Goal: Task Accomplishment & Management: Manage account settings

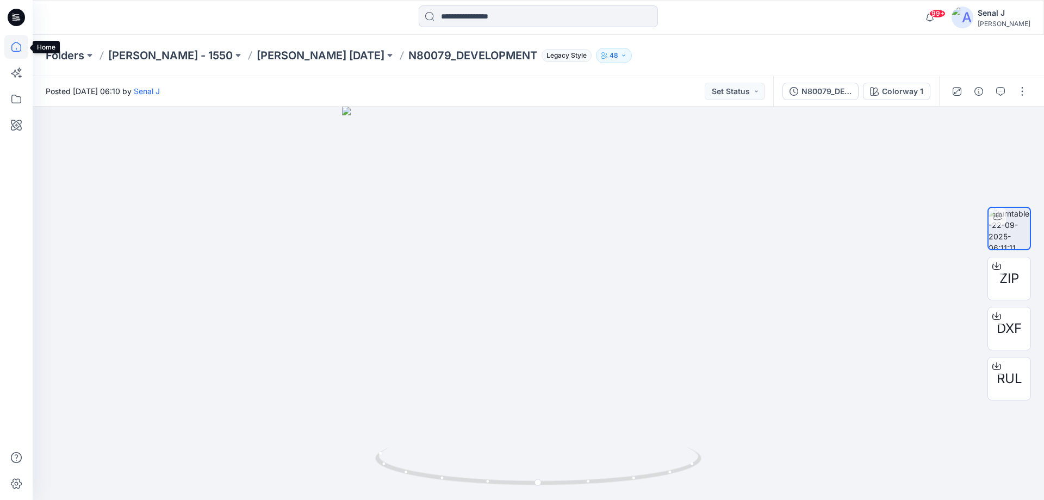
click at [20, 49] on icon at bounding box center [16, 47] width 24 height 24
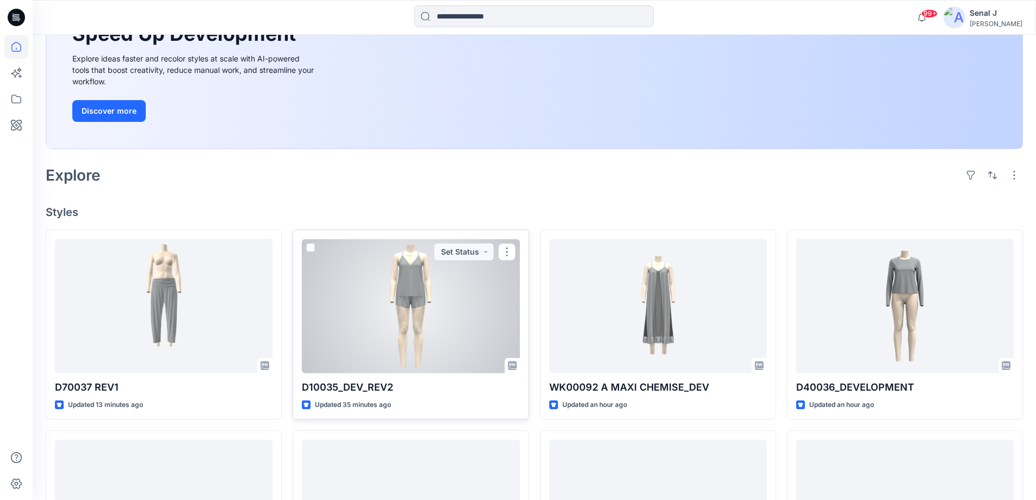
scroll to position [239, 0]
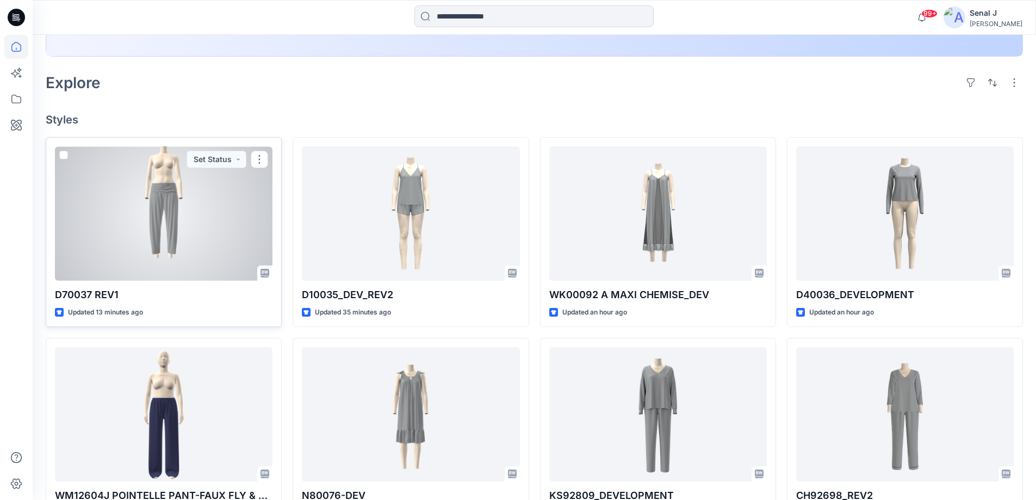
click at [150, 207] on div at bounding box center [164, 213] width 218 height 134
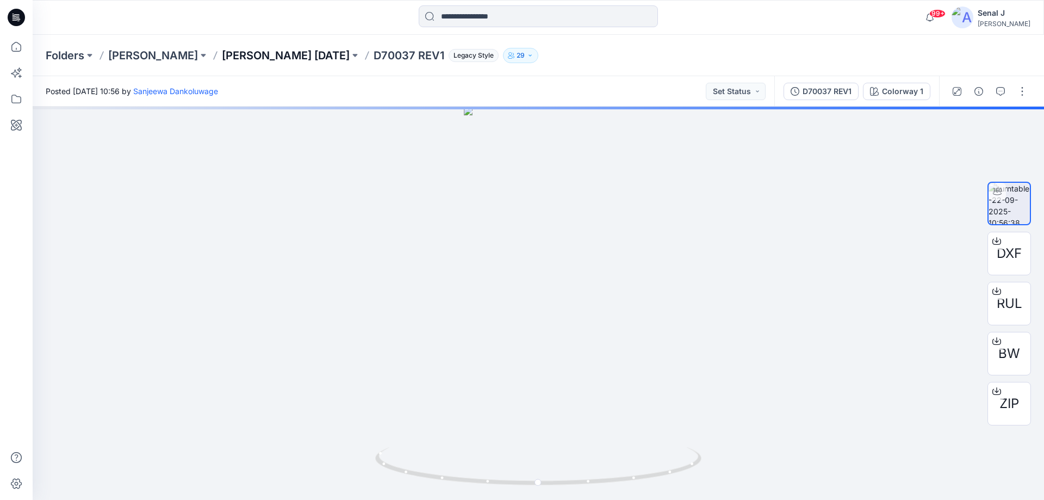
click at [263, 55] on p "[PERSON_NAME] [DATE]" at bounding box center [286, 55] width 128 height 15
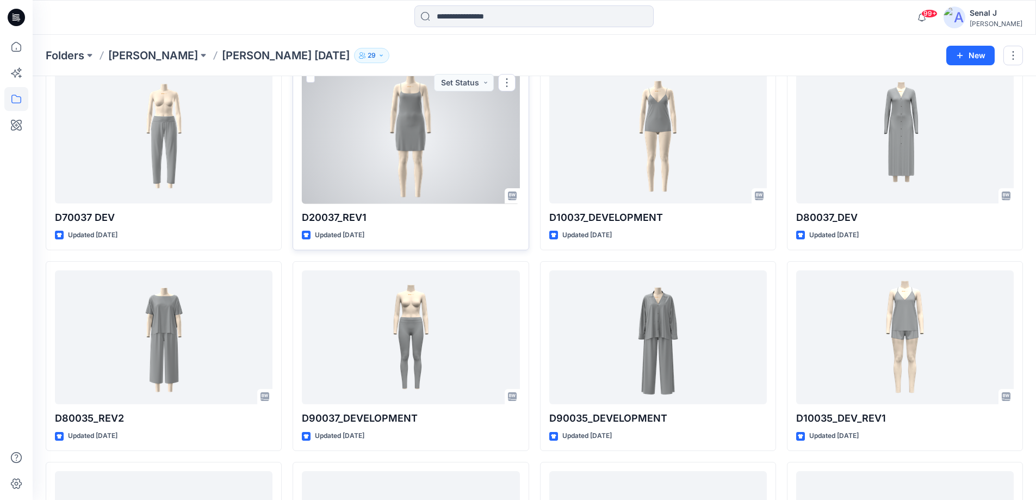
scroll to position [701, 0]
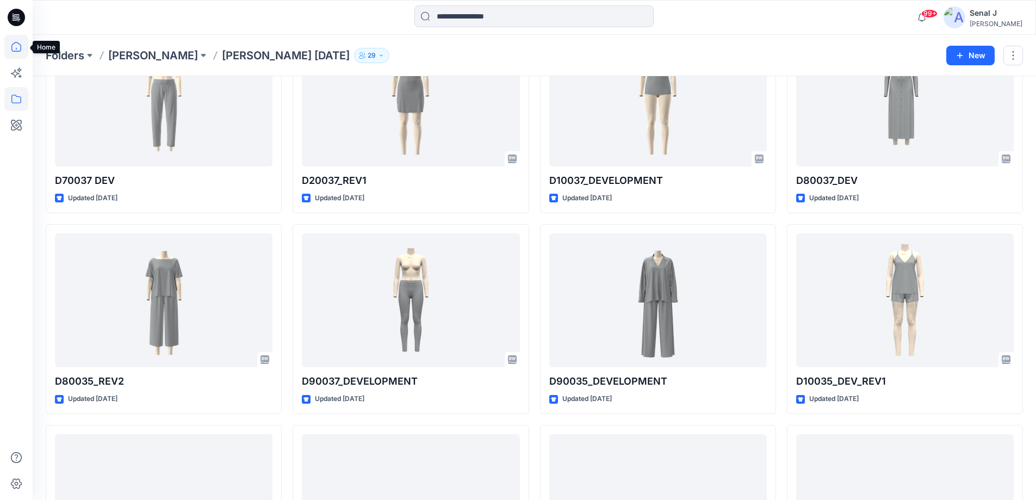
click at [17, 49] on icon at bounding box center [16, 47] width 24 height 24
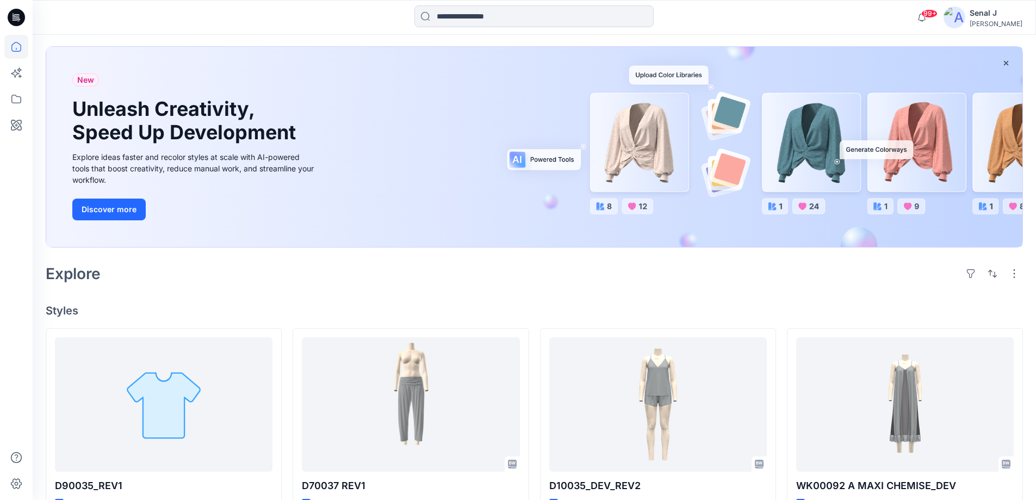
scroll to position [72, 0]
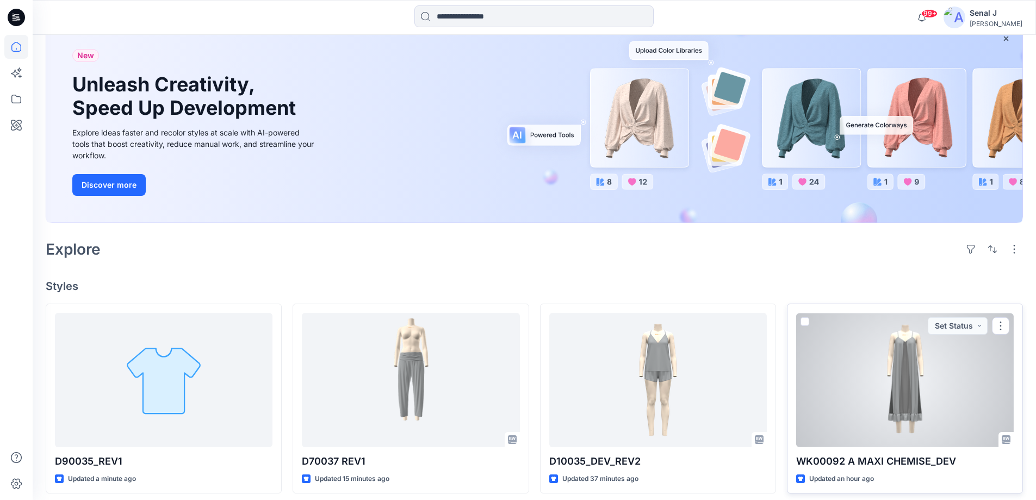
click at [907, 392] on div at bounding box center [905, 380] width 218 height 134
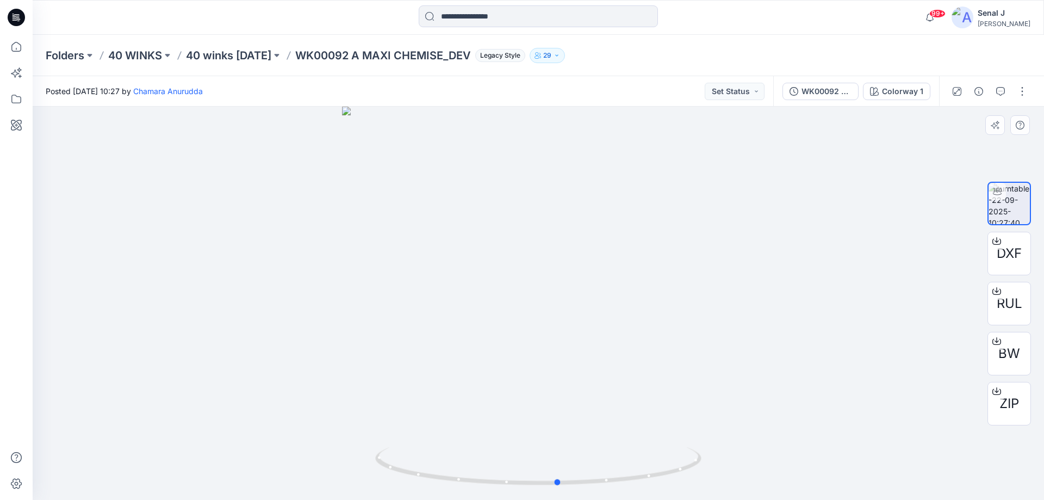
drag, startPoint x: 707, startPoint y: 463, endPoint x: 727, endPoint y: 463, distance: 20.1
click at [727, 463] on div at bounding box center [538, 303] width 1011 height 393
click at [20, 48] on icon at bounding box center [16, 47] width 24 height 24
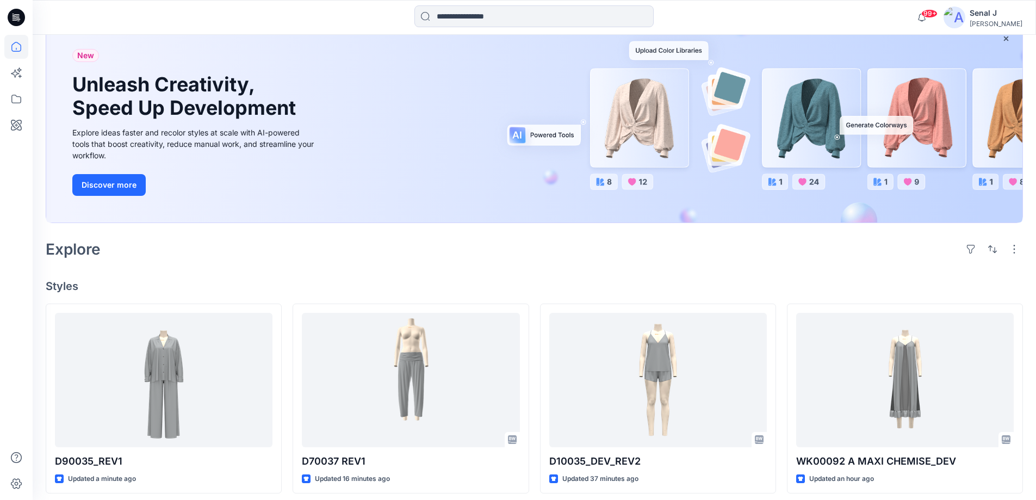
scroll to position [290, 0]
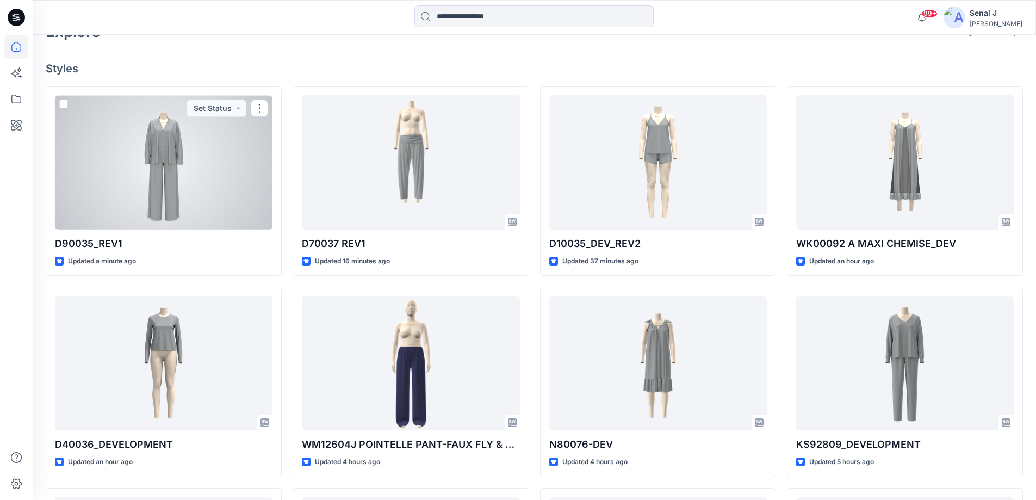
click at [173, 177] on div at bounding box center [164, 162] width 218 height 134
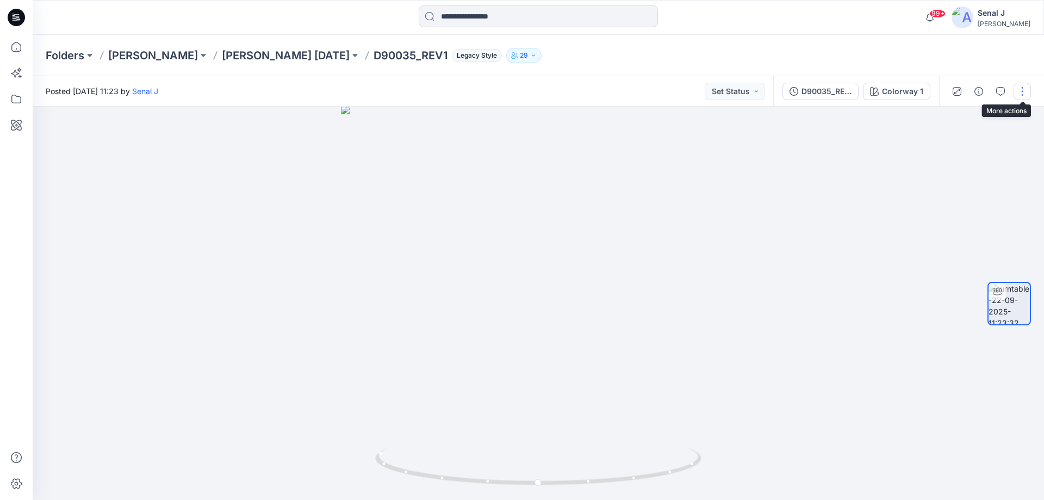
click at [1021, 95] on button "button" at bounding box center [1022, 91] width 17 height 17
click at [965, 118] on button "Edit" at bounding box center [977, 117] width 100 height 20
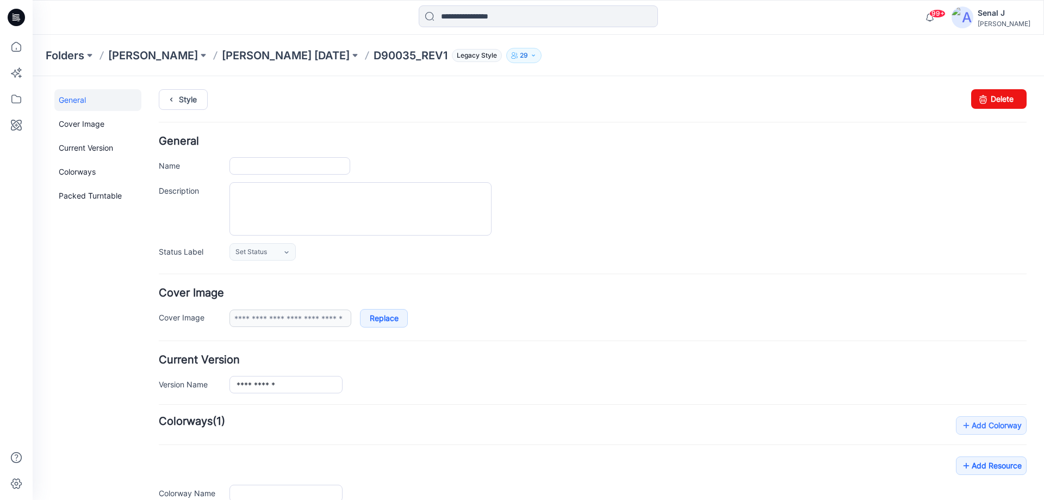
type input "**********"
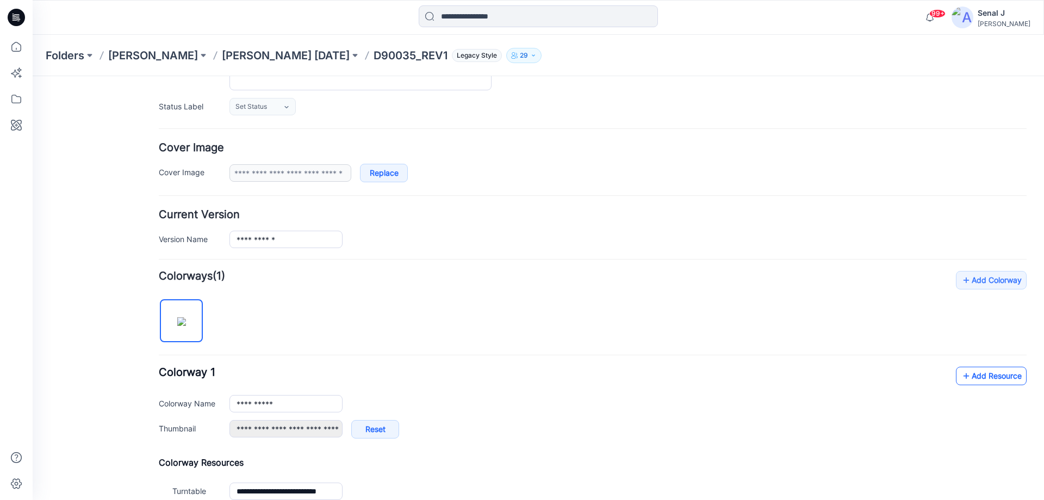
click at [998, 370] on link "Add Resource" at bounding box center [991, 376] width 71 height 18
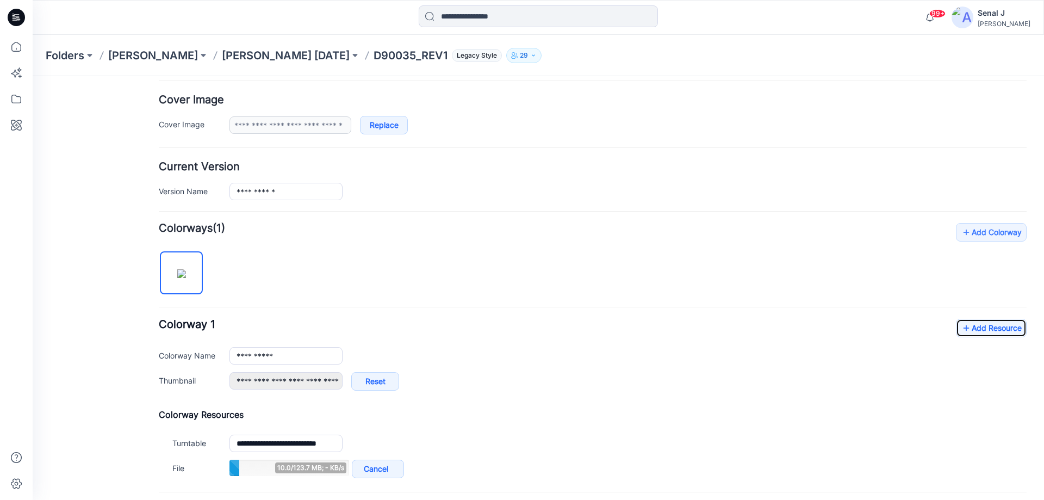
scroll to position [290, 0]
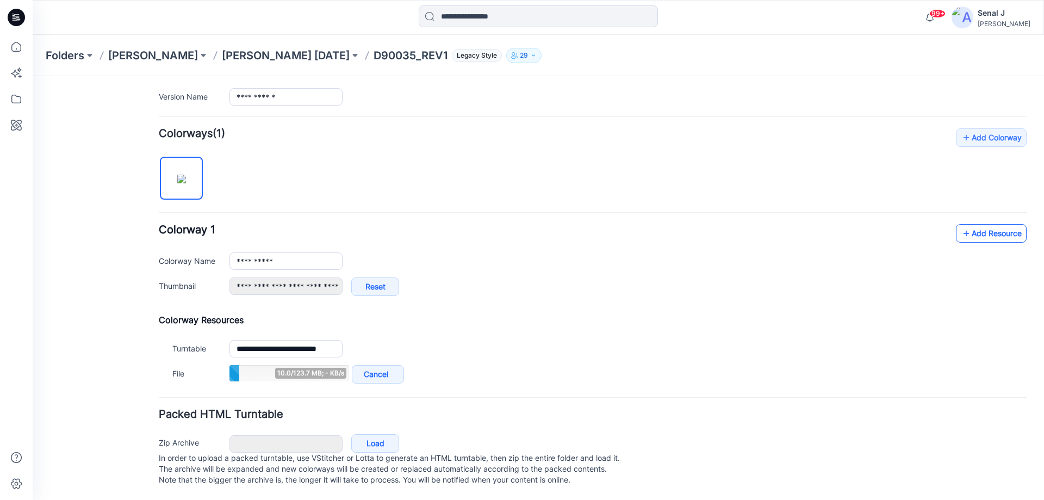
click at [999, 232] on link "Add Resource" at bounding box center [991, 233] width 71 height 18
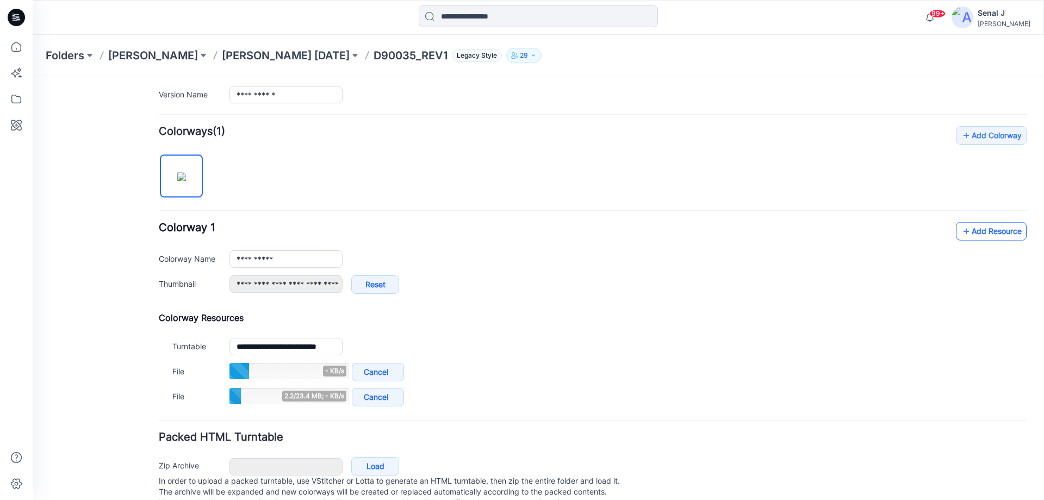
click at [987, 233] on link "Add Resource" at bounding box center [991, 231] width 71 height 18
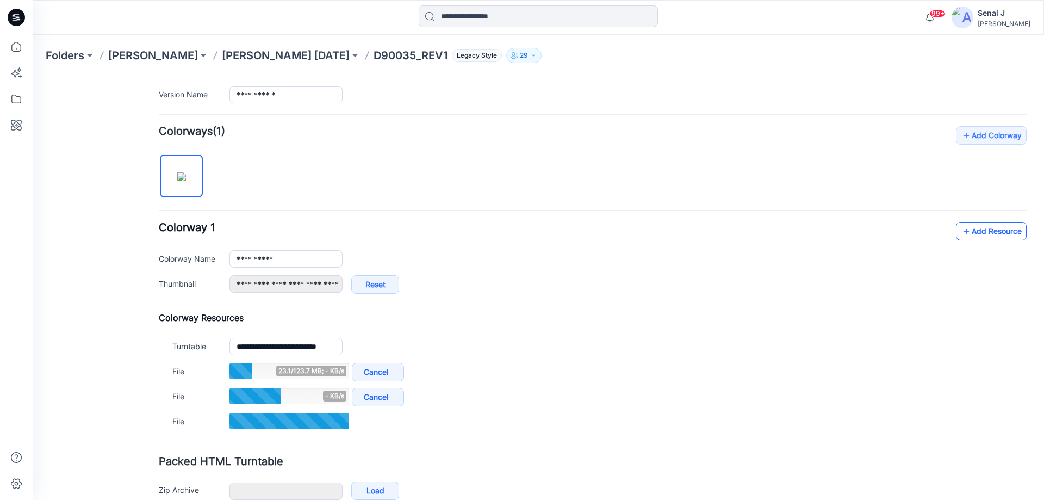
click at [961, 232] on icon at bounding box center [966, 230] width 11 height 17
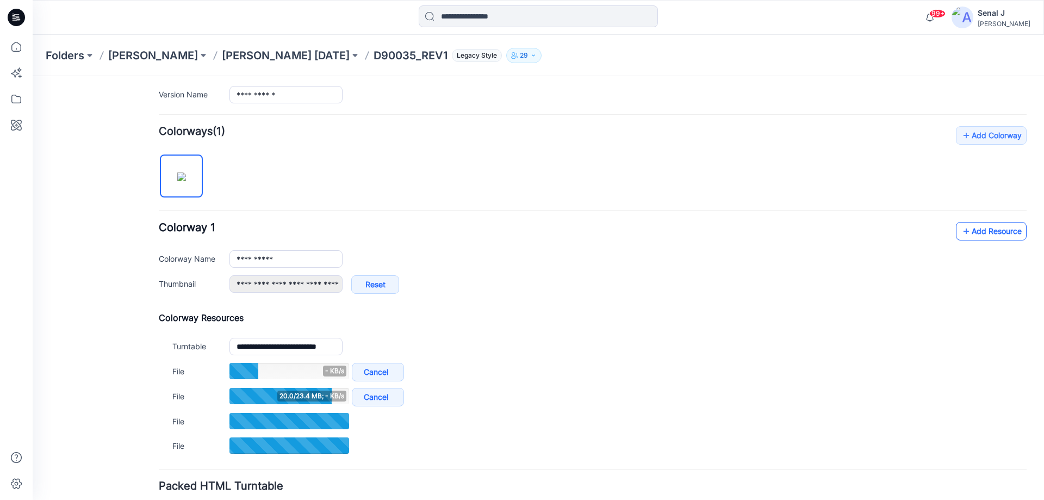
click at [974, 231] on link "Add Resource" at bounding box center [991, 231] width 71 height 18
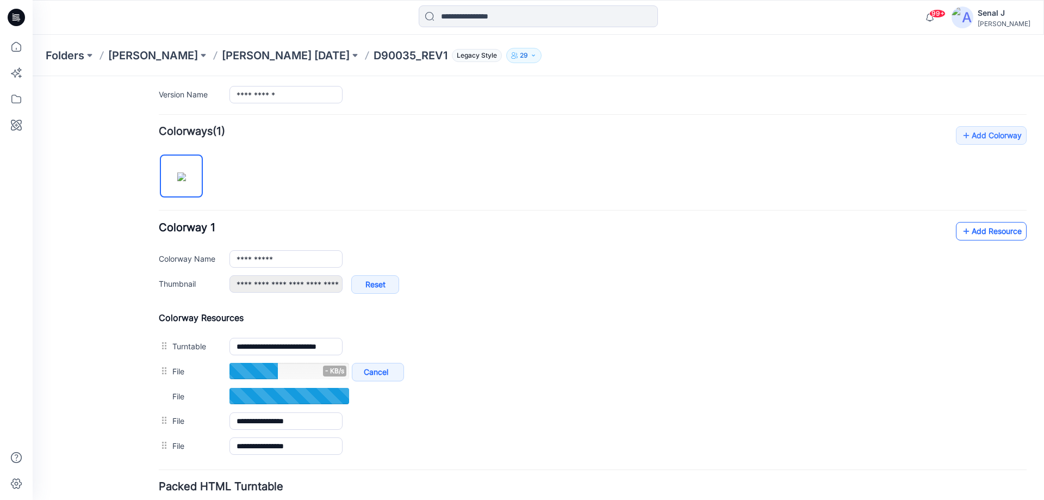
click at [980, 232] on link "Add Resource" at bounding box center [991, 231] width 71 height 18
click at [974, 232] on link "Add Resource" at bounding box center [991, 231] width 71 height 18
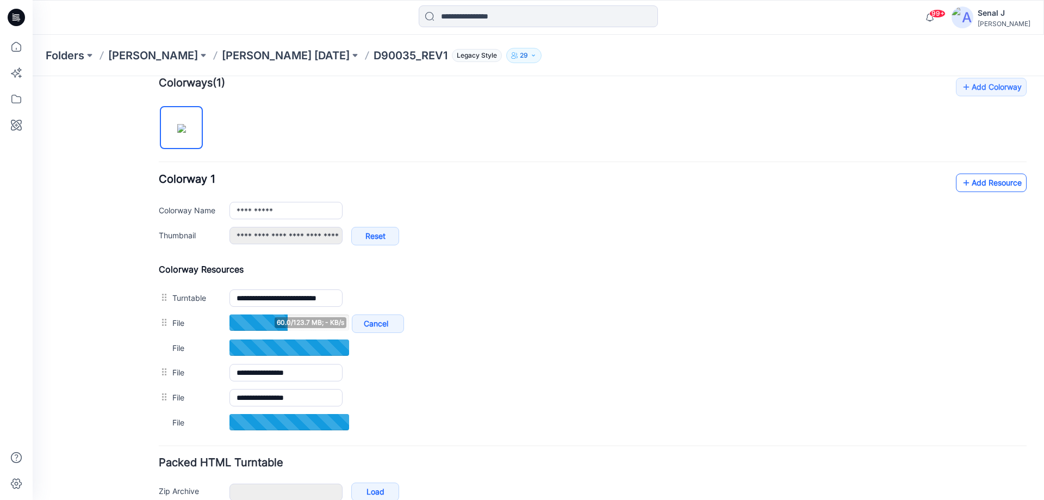
scroll to position [363, 0]
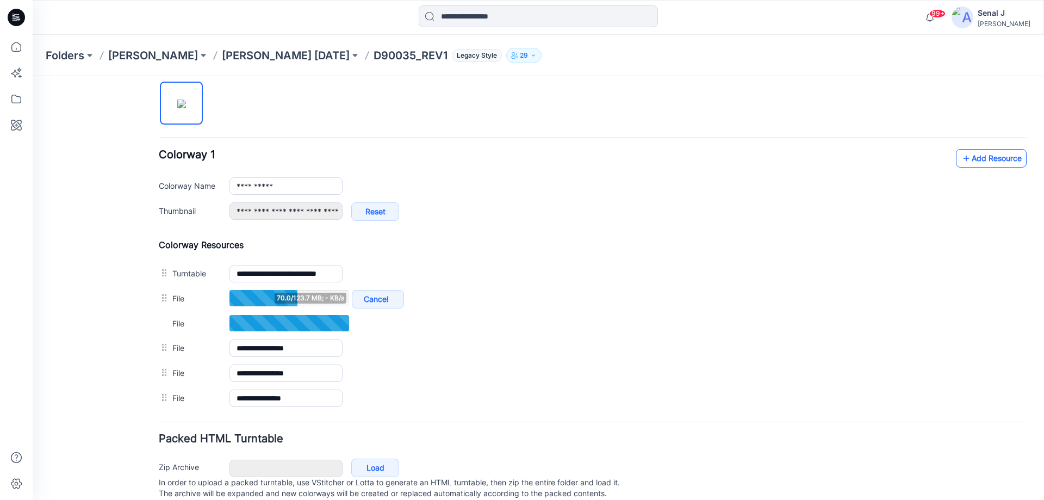
drag, startPoint x: 974, startPoint y: 232, endPoint x: 986, endPoint y: 155, distance: 77.6
click at [986, 155] on link "Add Resource" at bounding box center [991, 158] width 71 height 18
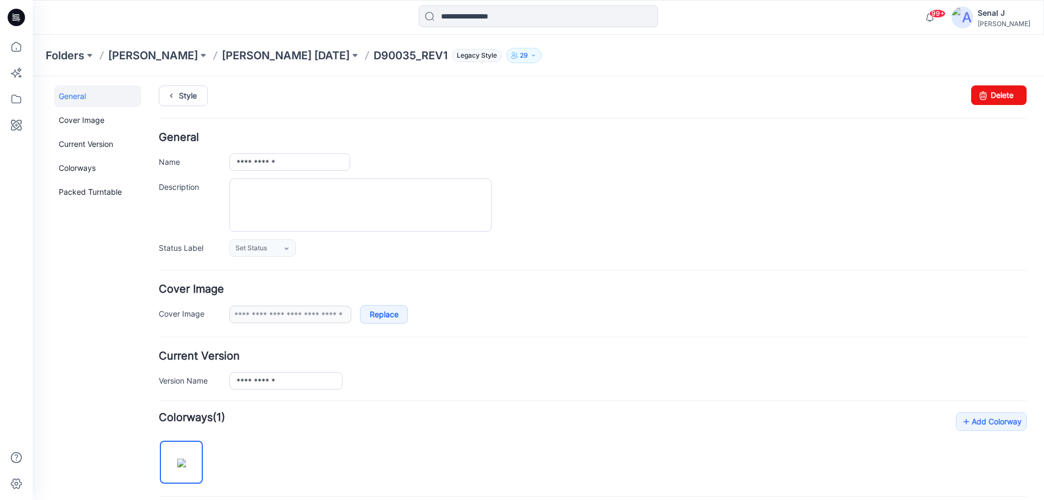
scroll to position [0, 0]
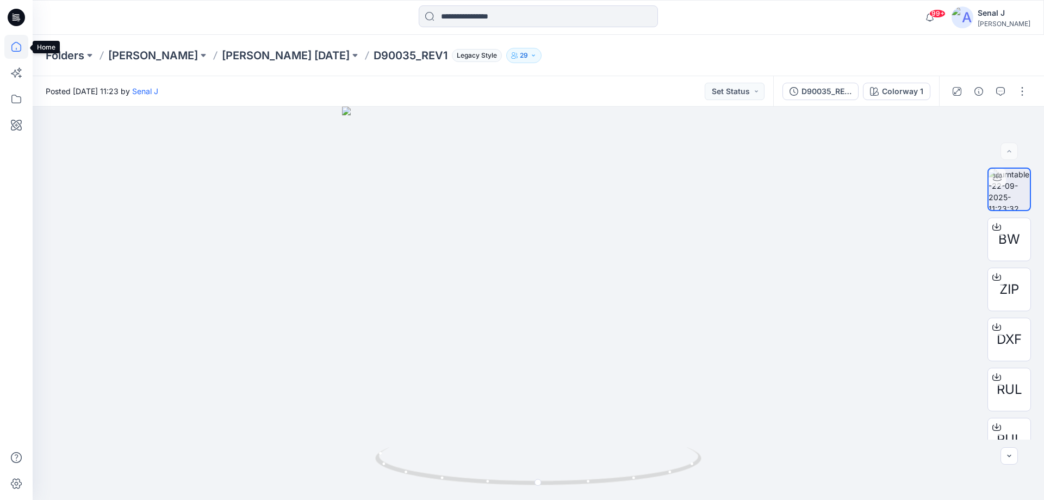
click at [15, 47] on icon at bounding box center [16, 47] width 24 height 24
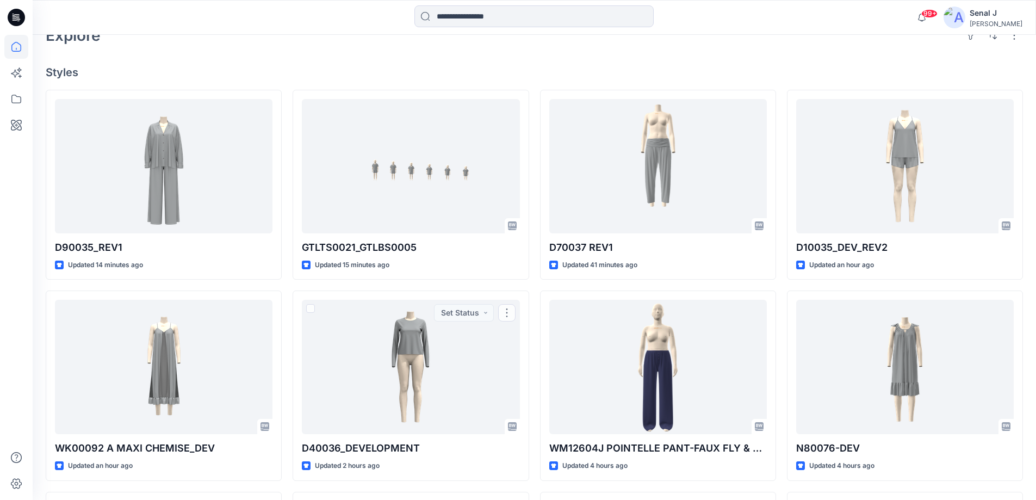
scroll to position [72, 0]
